Goal: Find specific page/section: Find specific page/section

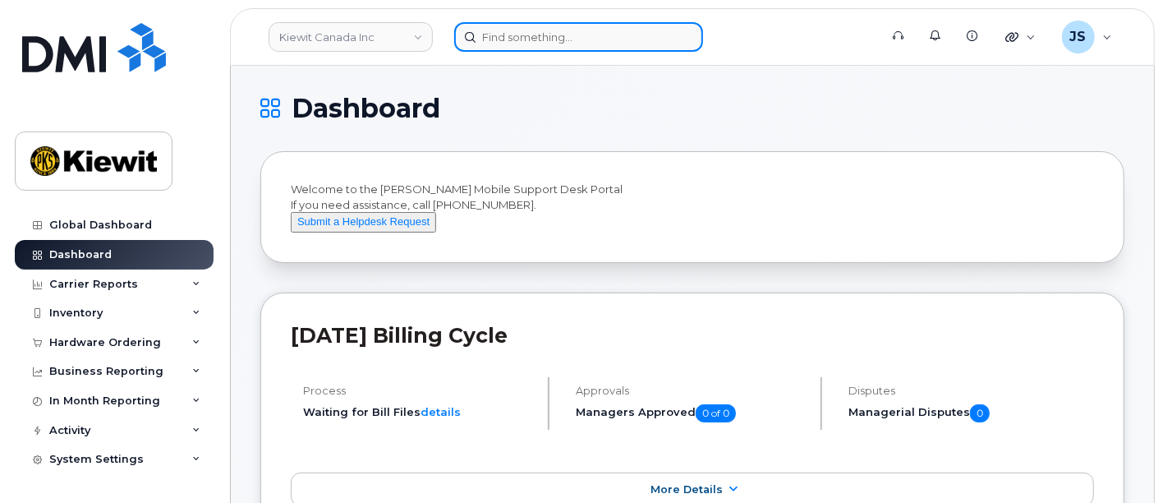
click at [497, 34] on input at bounding box center [578, 37] width 249 height 30
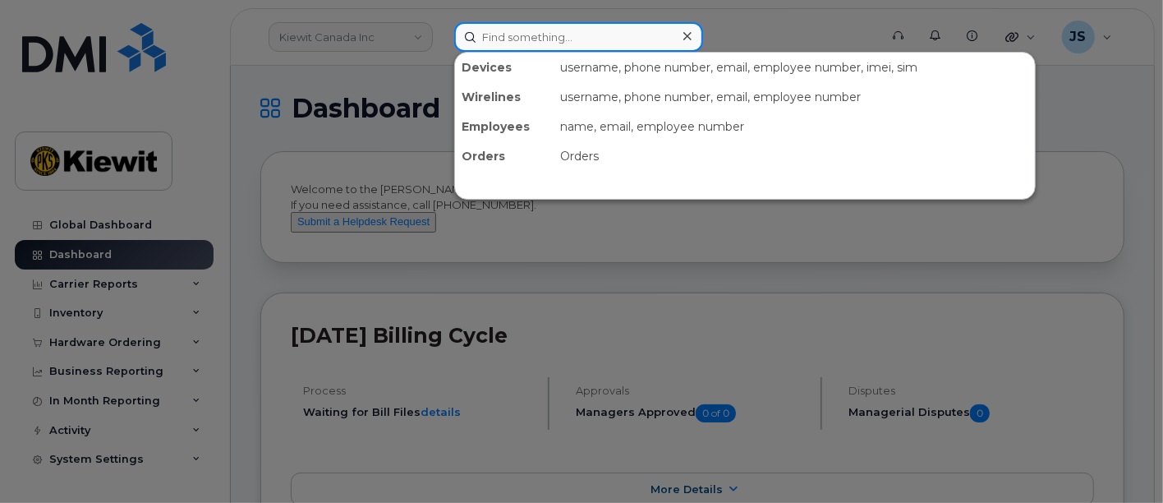
paste input "549888"
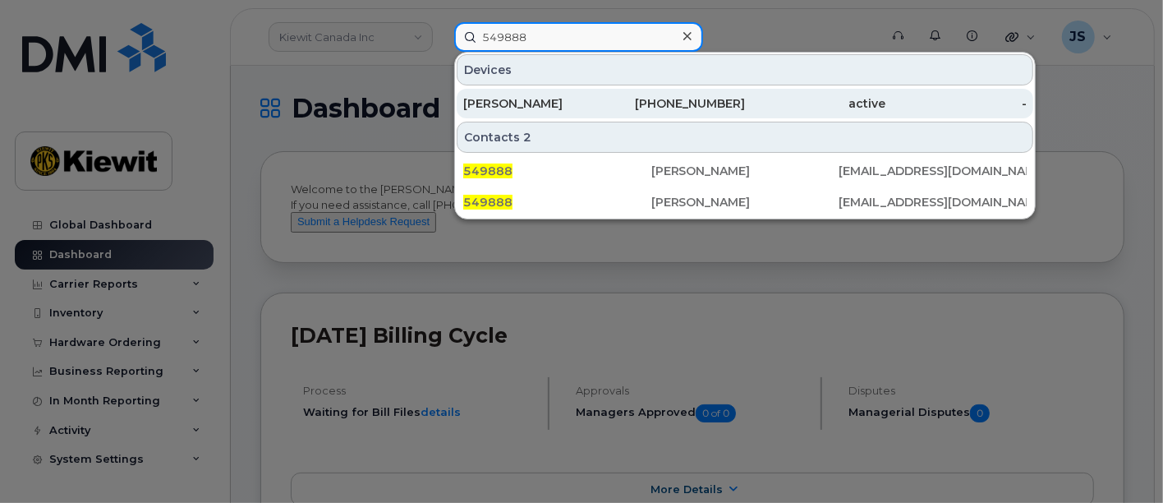
type input "549888"
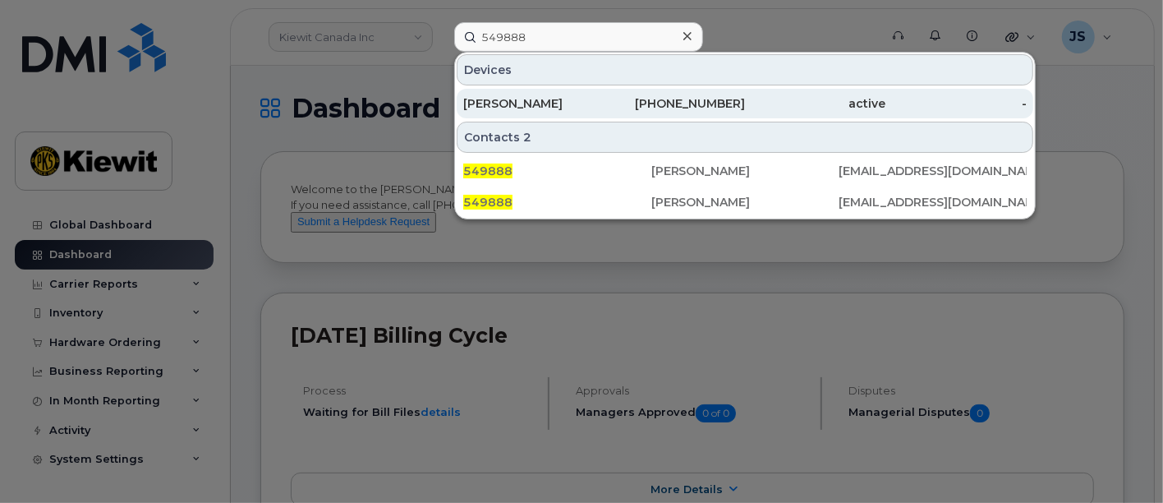
drag, startPoint x: 594, startPoint y: 97, endPoint x: 554, endPoint y: 98, distance: 39.4
click at [594, 98] on div "[PERSON_NAME]" at bounding box center [533, 103] width 141 height 16
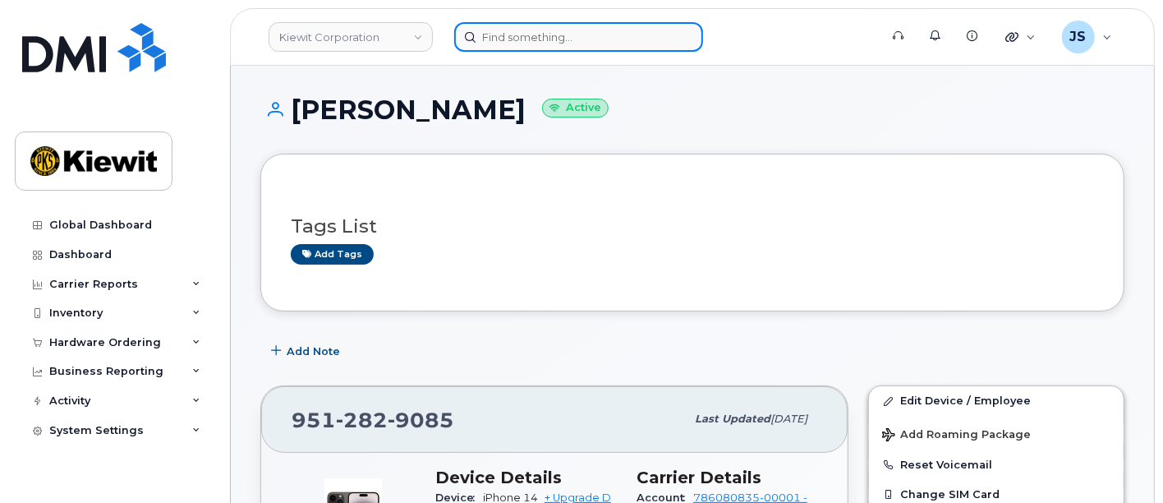
click at [544, 22] on input at bounding box center [578, 37] width 249 height 30
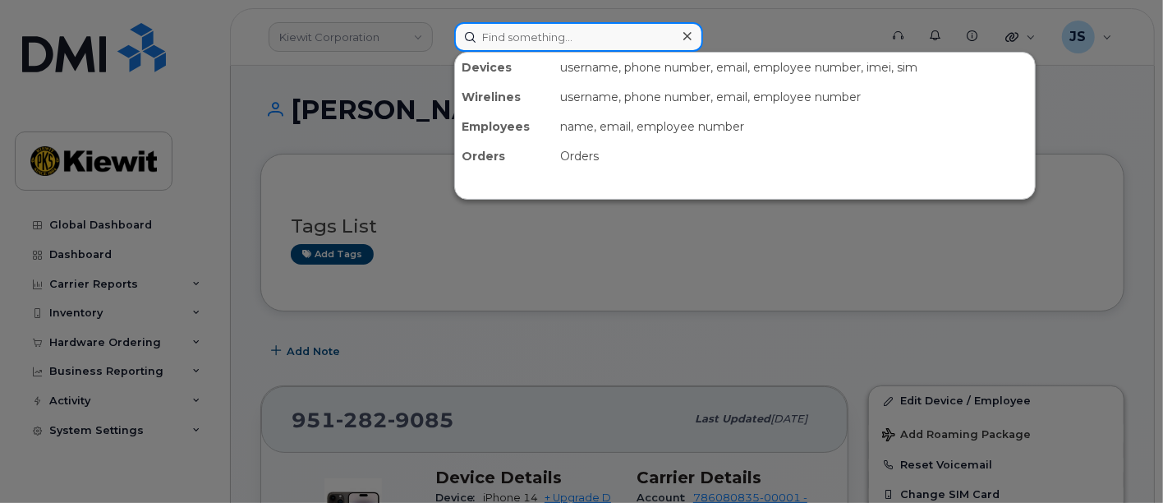
paste input "Dakotah Gray"
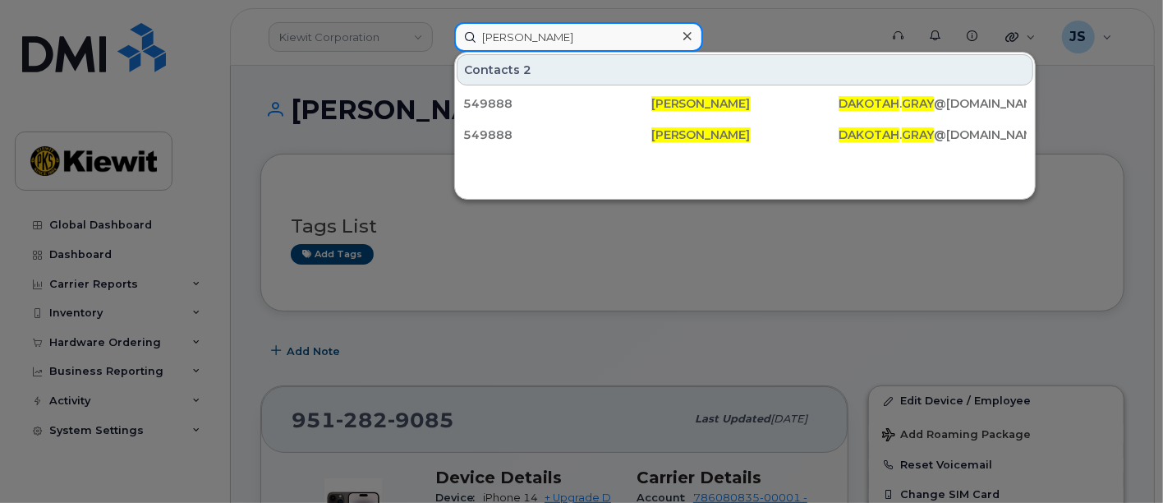
type input "[PERSON_NAME]"
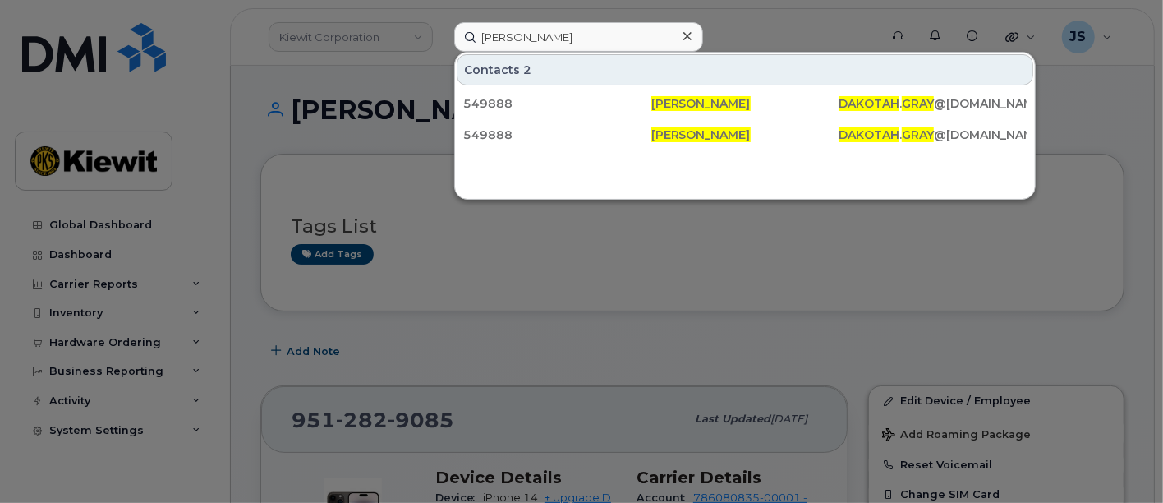
click at [678, 39] on div at bounding box center [687, 37] width 24 height 24
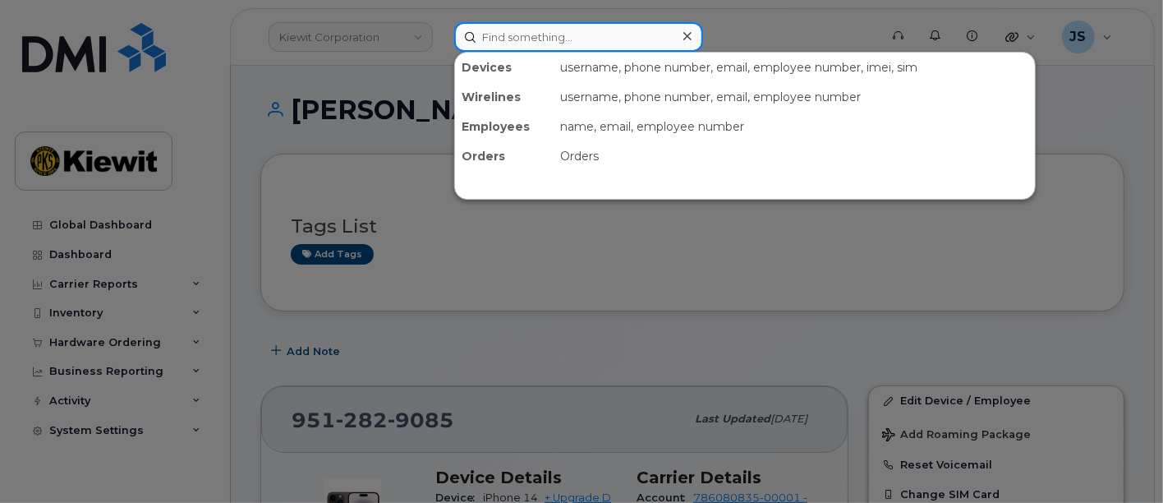
click at [535, 46] on input at bounding box center [578, 37] width 249 height 30
paste input "585288"
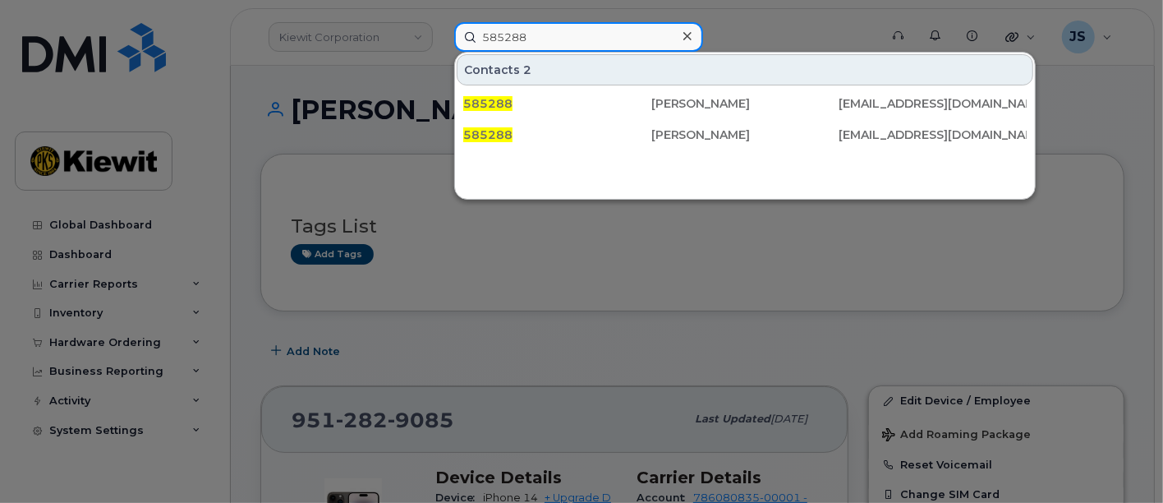
drag, startPoint x: 540, startPoint y: 39, endPoint x: 425, endPoint y: 27, distance: 116.4
click at [441, 27] on div "585288 Contacts 2 585288 Alexander Tiria ALEXANDER.TIRIA@1884LINECO.COM 585288 …" at bounding box center [661, 37] width 440 height 30
paste input "Alexander Tiria"
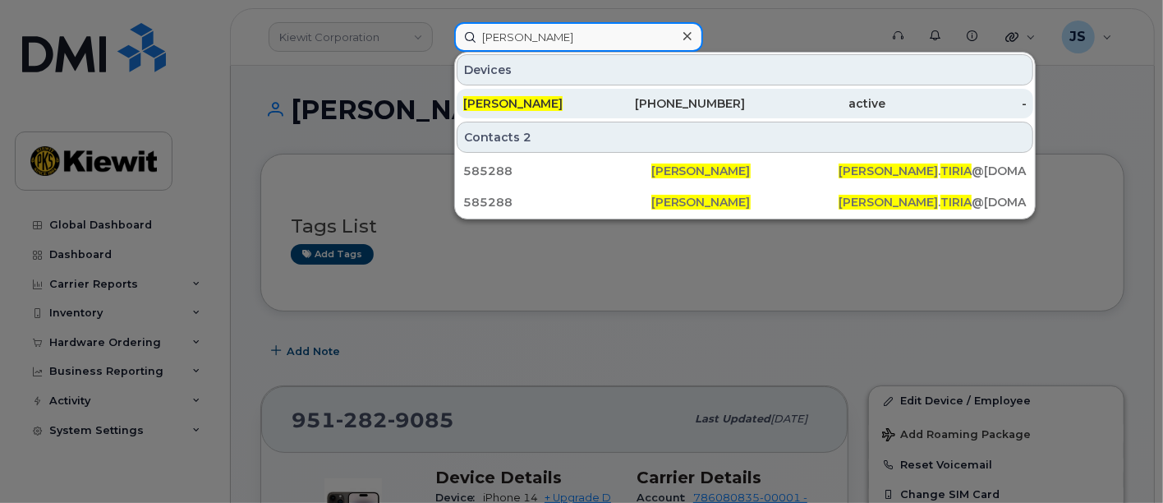
type input "Alexander Tiria"
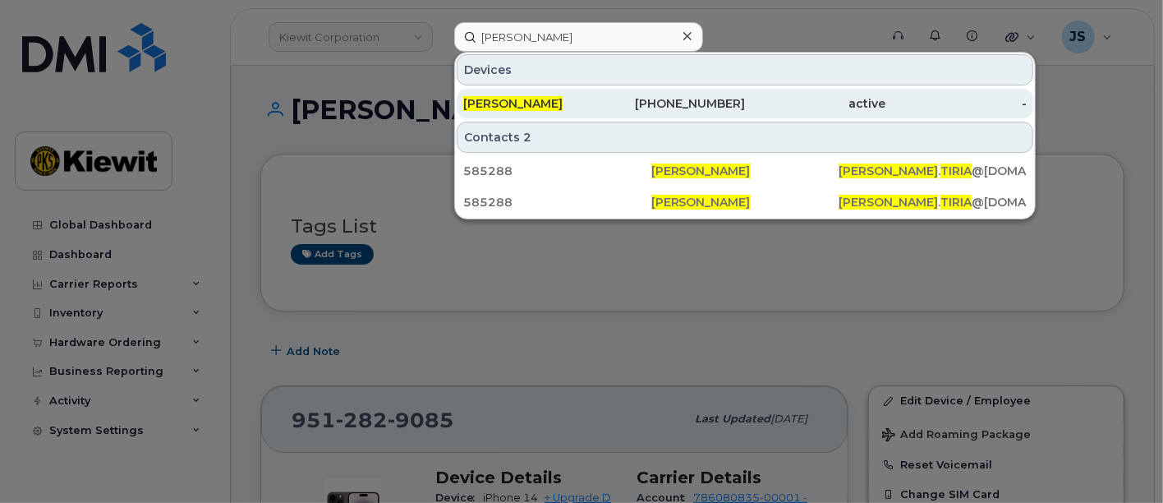
click at [575, 98] on div "Alexander Tiria" at bounding box center [533, 103] width 141 height 16
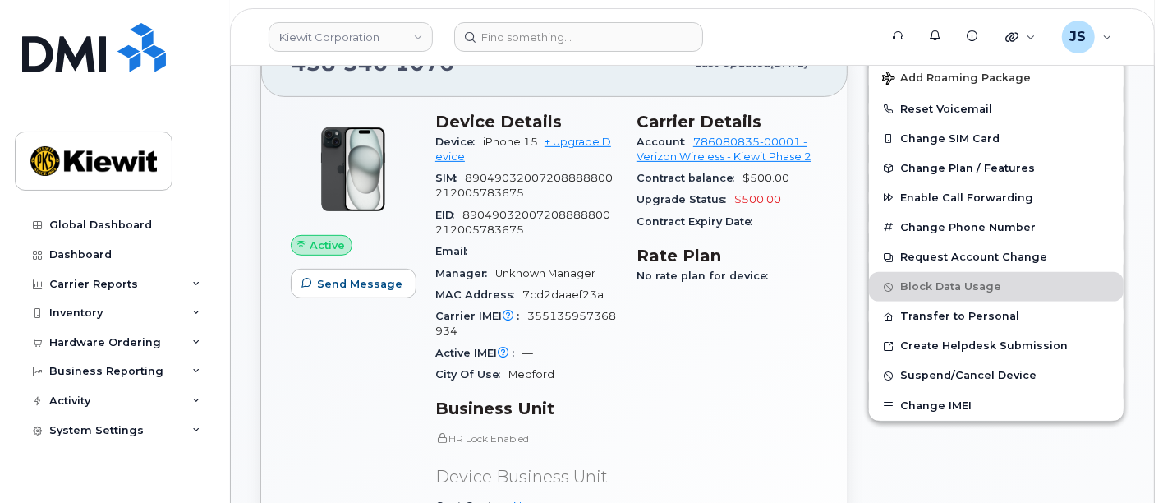
scroll to position [365, 0]
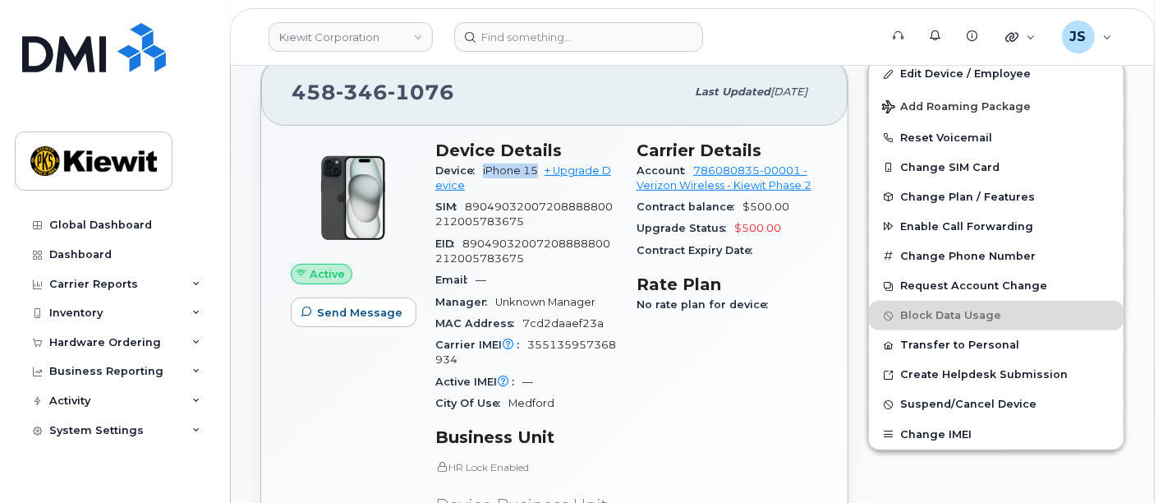
drag, startPoint x: 536, startPoint y: 168, endPoint x: 480, endPoint y: 168, distance: 55.8
click at [480, 168] on div "Device iPhone 15 + Upgrade Device" at bounding box center [525, 178] width 181 height 37
copy span "iPhone 15"
drag, startPoint x: 447, startPoint y: 88, endPoint x: 299, endPoint y: 88, distance: 147.8
click at [299, 88] on span "458 346 1076" at bounding box center [373, 92] width 163 height 25
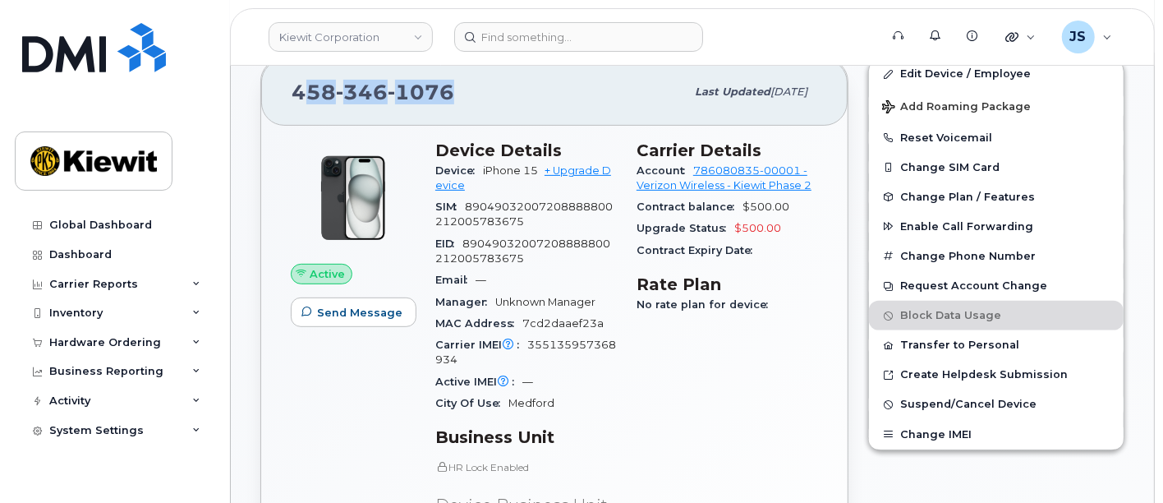
click at [448, 103] on div "458 346 1076" at bounding box center [488, 92] width 393 height 34
drag, startPoint x: 456, startPoint y: 90, endPoint x: 239, endPoint y: 89, distance: 216.8
copy span "458 346 1076"
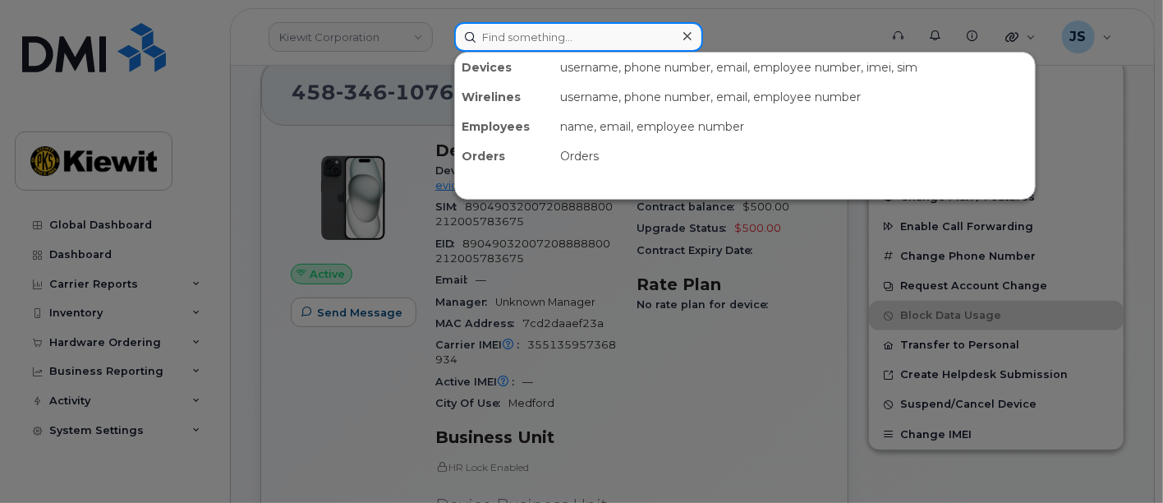
click at [514, 32] on input at bounding box center [578, 37] width 249 height 30
paste input "580305"
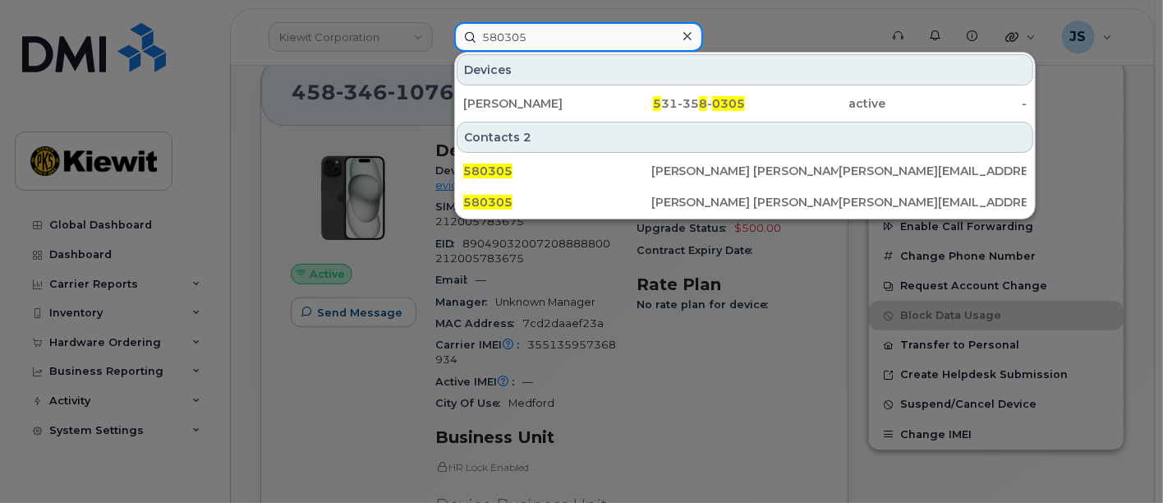
type input "580305"
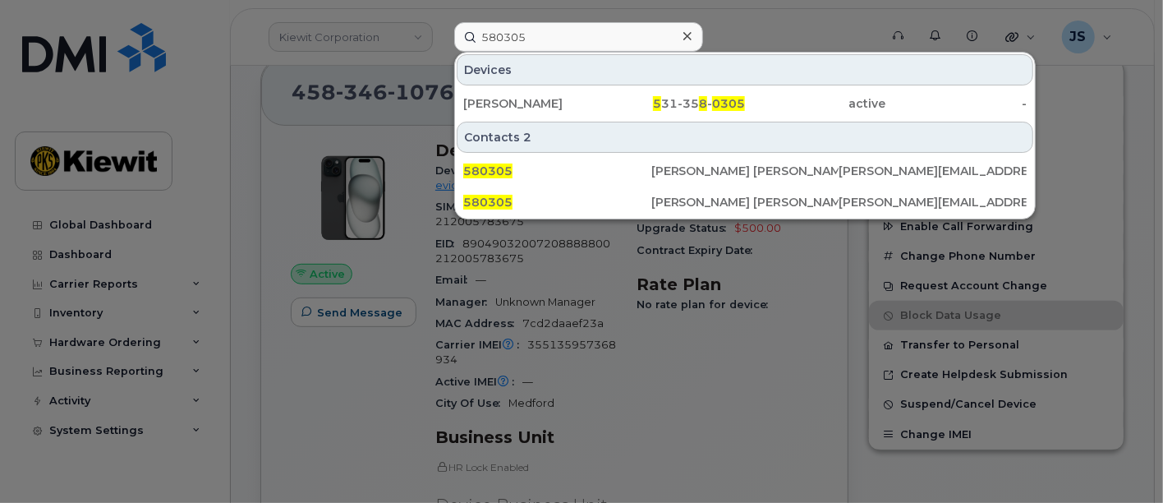
drag, startPoint x: 687, startPoint y: 38, endPoint x: 581, endPoint y: 26, distance: 106.6
click at [687, 38] on icon at bounding box center [687, 36] width 8 height 13
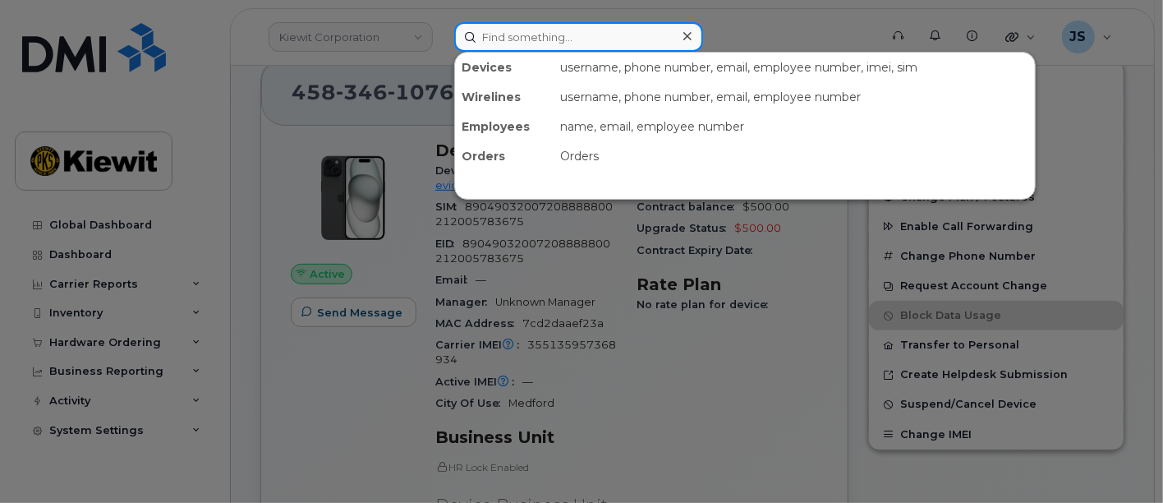
click at [503, 29] on input at bounding box center [578, 37] width 249 height 30
paste input "Connor Trembley"
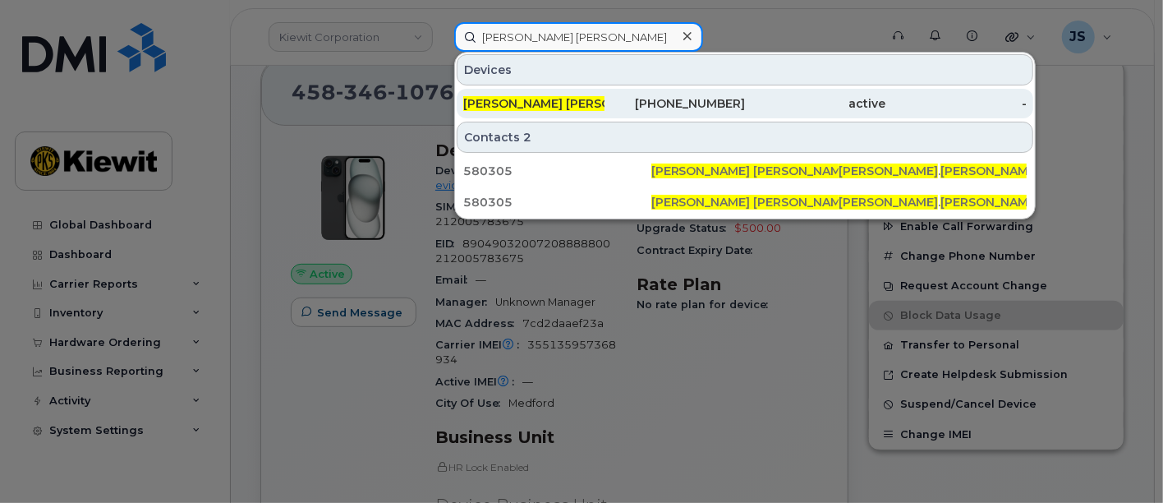
type input "Connor Trembley"
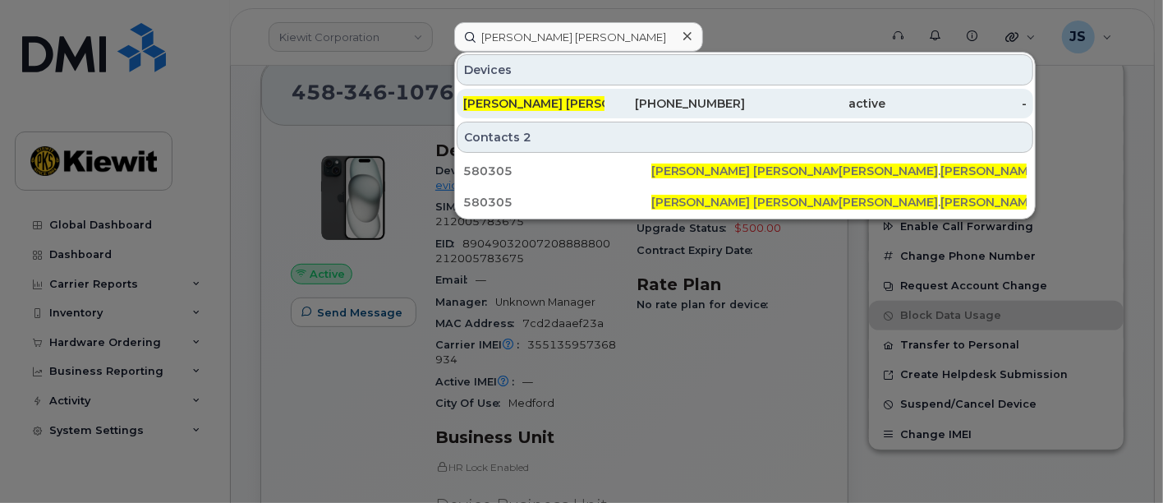
click at [586, 104] on div "Connor Trembley" at bounding box center [533, 103] width 141 height 16
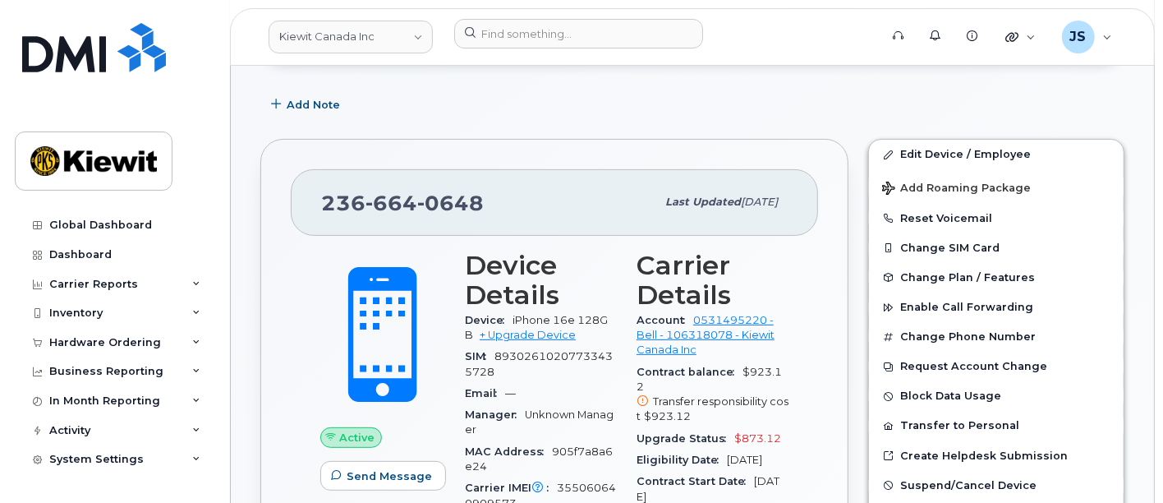
scroll to position [365, 0]
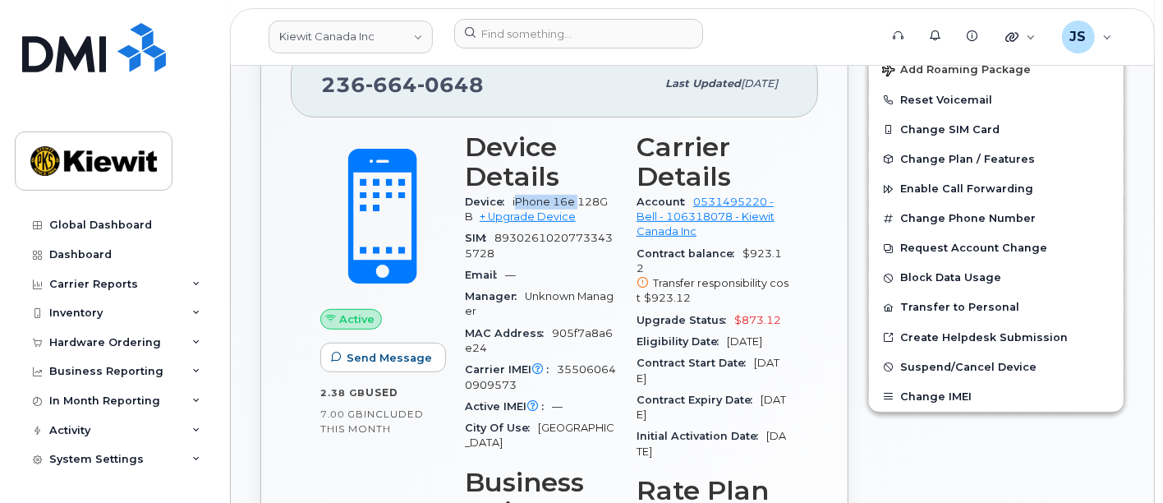
drag, startPoint x: 576, startPoint y: 200, endPoint x: 518, endPoint y: 194, distance: 57.8
click at [518, 195] on span "iPhone 16e 128GB" at bounding box center [536, 208] width 143 height 27
drag, startPoint x: 575, startPoint y: 196, endPoint x: 512, endPoint y: 198, distance: 63.3
click at [512, 198] on div "Device iPhone 16e 128GB + Upgrade Device" at bounding box center [541, 209] width 152 height 37
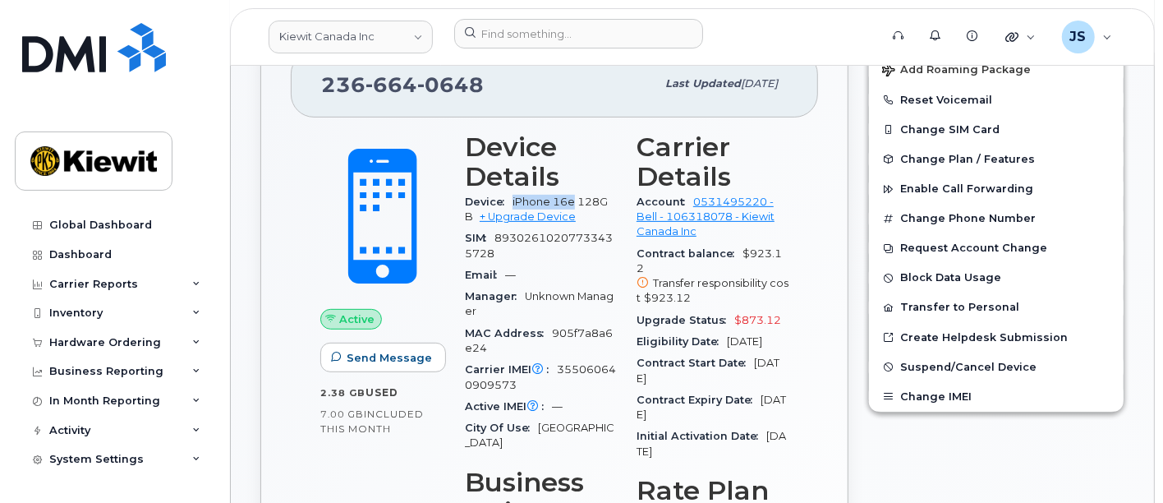
copy span "iPhone 16e"
drag, startPoint x: 486, startPoint y: 83, endPoint x: 292, endPoint y: 85, distance: 193.8
click at [292, 85] on div "236 664 0648 Last updated Sep 16, 2025" at bounding box center [554, 84] width 527 height 66
copy span "236 664 0648"
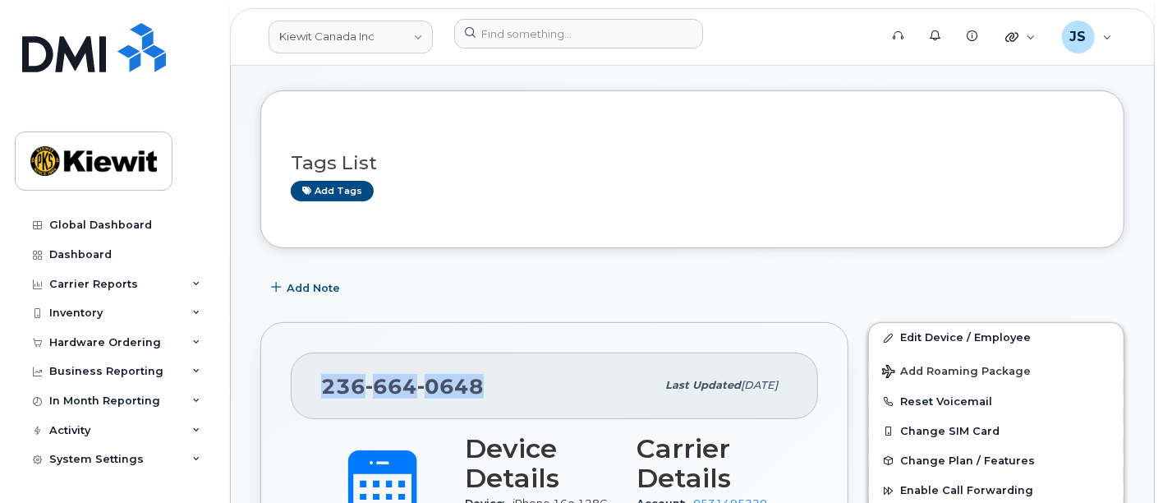
scroll to position [0, 0]
